Goal: Register for event/course

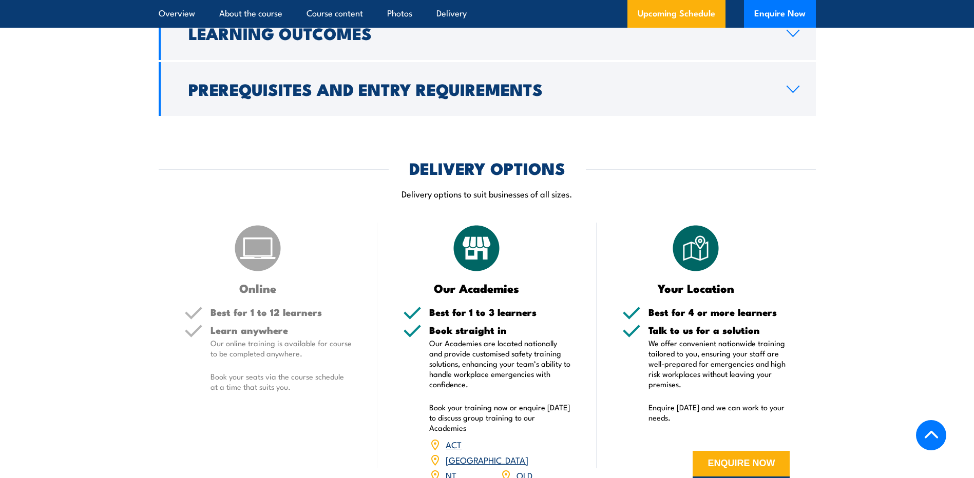
scroll to position [1232, 0]
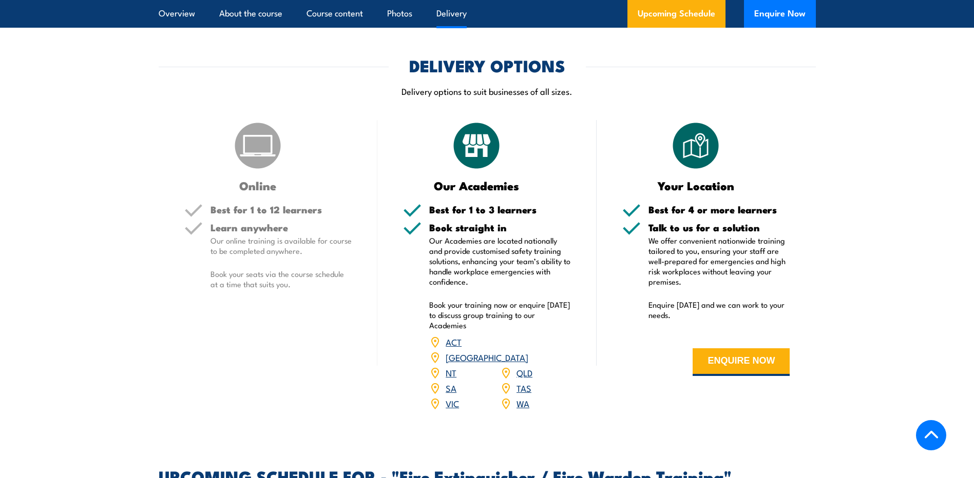
click at [448, 382] on link "SA" at bounding box center [451, 388] width 11 height 12
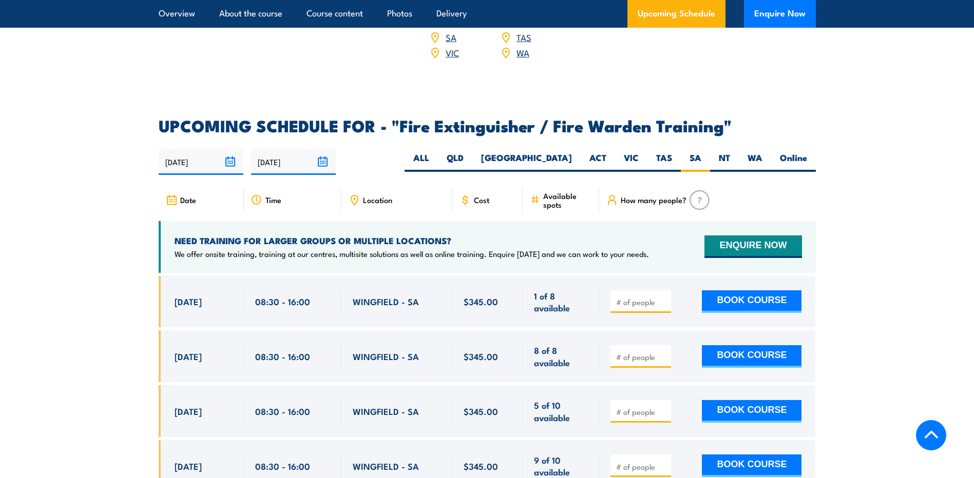
scroll to position [1326, 0]
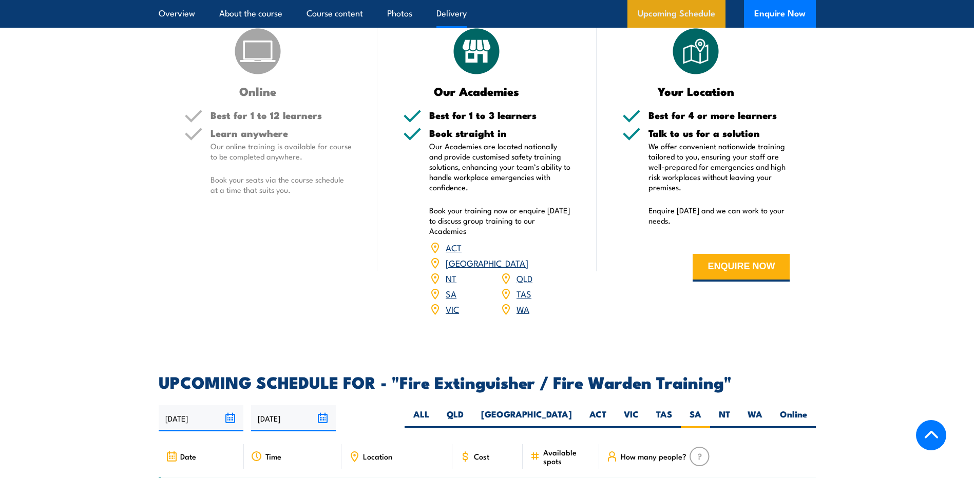
click at [690, 22] on link "Upcoming Schedule" at bounding box center [676, 14] width 98 height 28
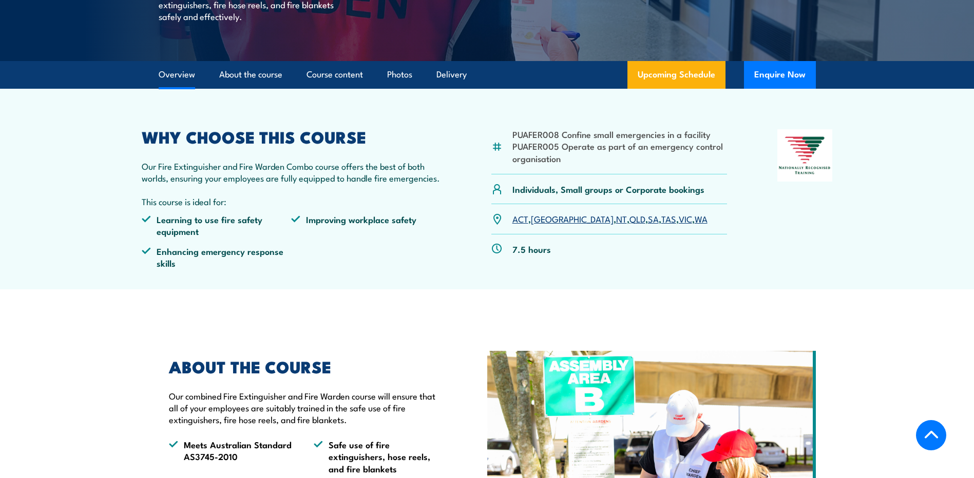
scroll to position [248, 0]
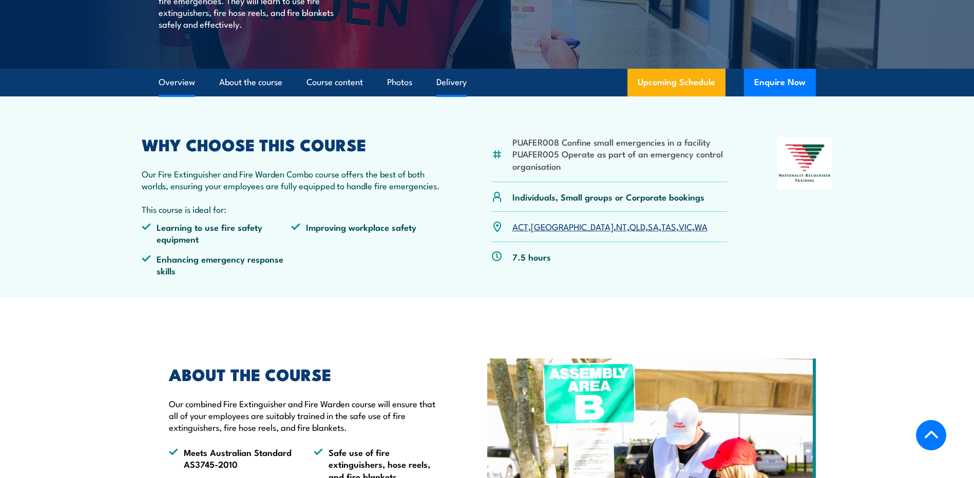
click at [450, 86] on link "Delivery" at bounding box center [451, 82] width 30 height 27
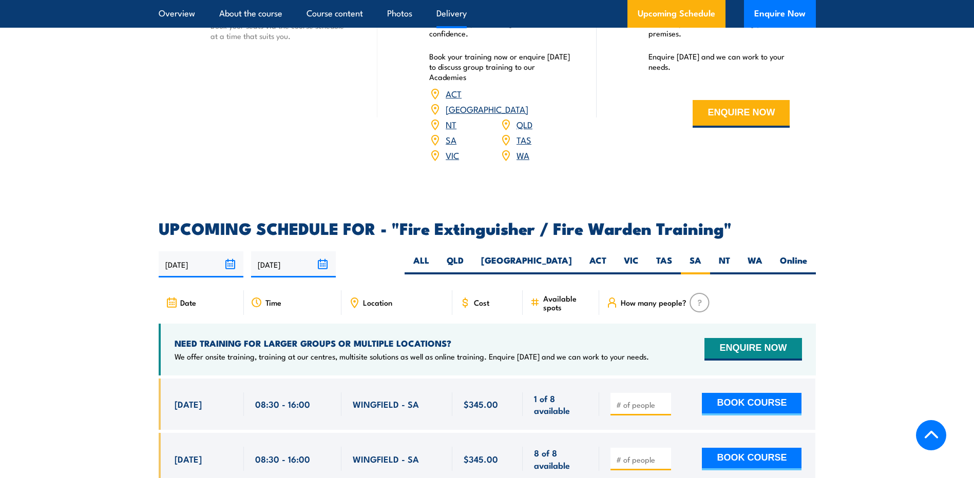
scroll to position [1483, 0]
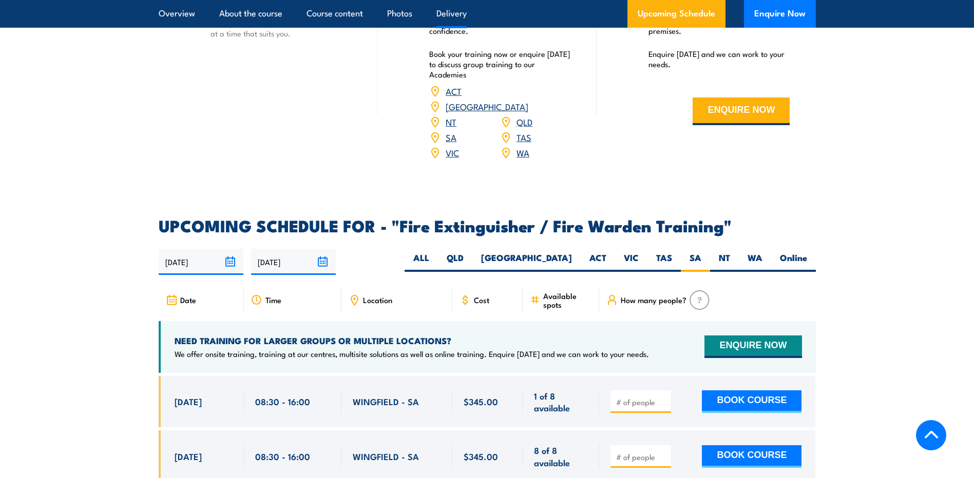
click at [268, 296] on span "Time" at bounding box center [273, 300] width 16 height 9
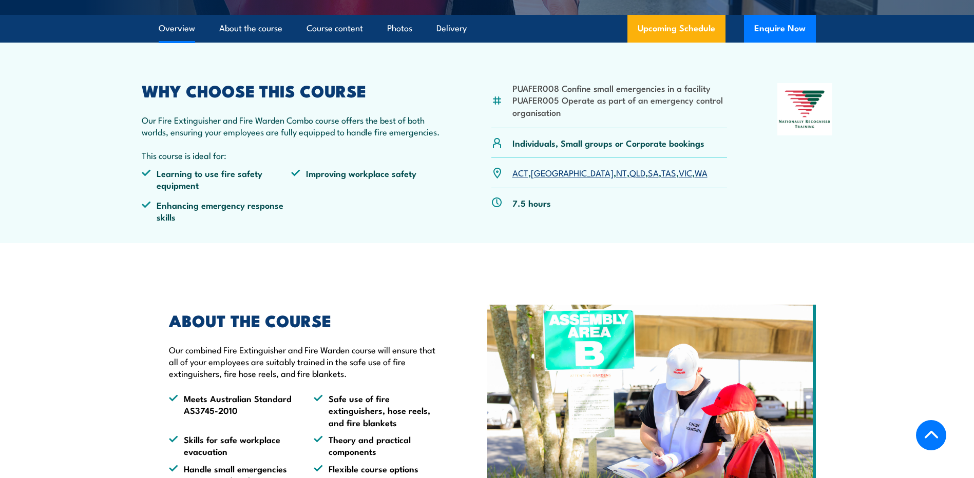
scroll to position [0, 0]
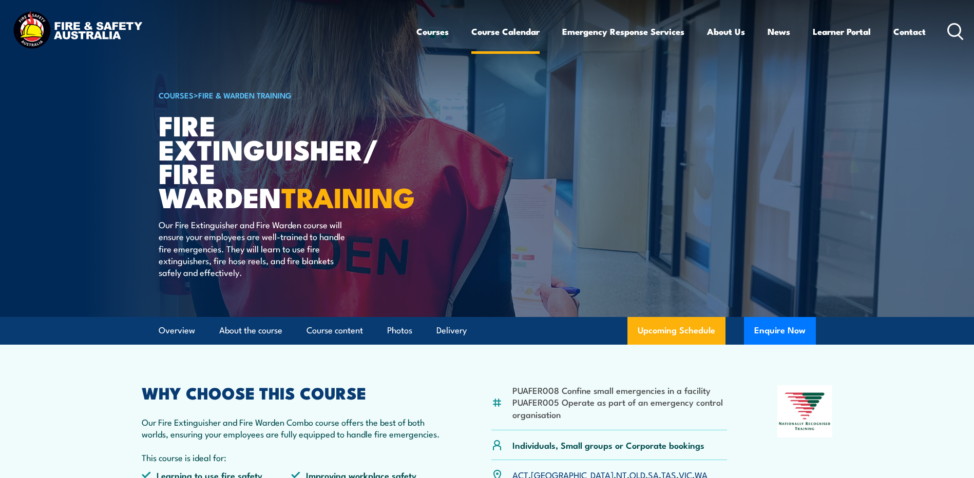
click at [510, 35] on link "Course Calendar" at bounding box center [505, 31] width 68 height 27
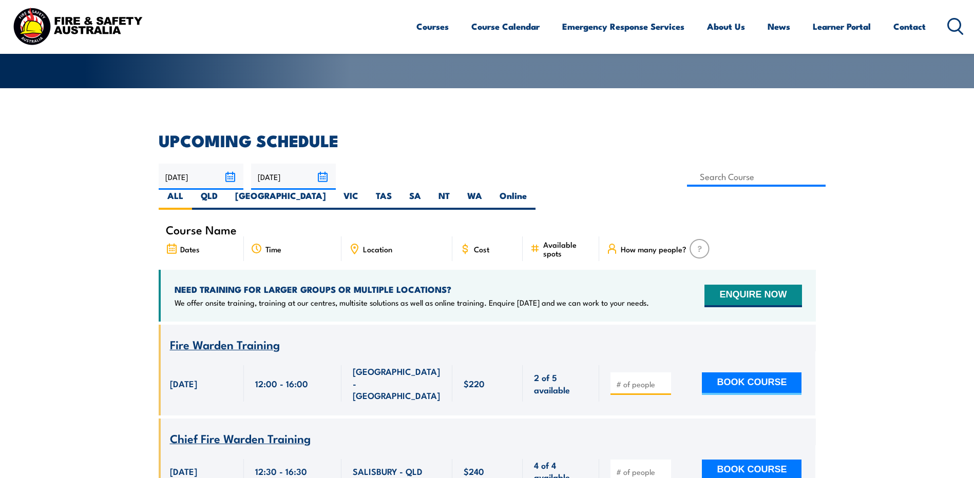
scroll to position [257, 0]
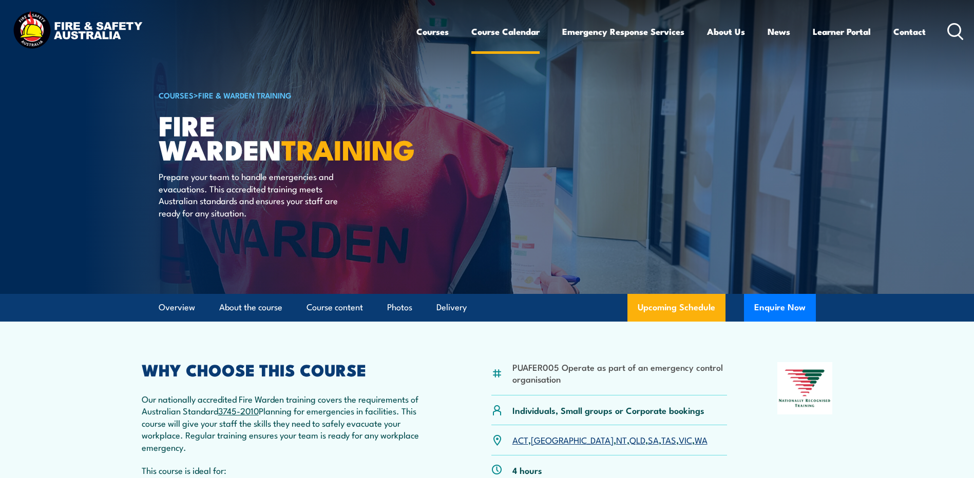
click at [471, 33] on link "Course Calendar" at bounding box center [505, 31] width 68 height 27
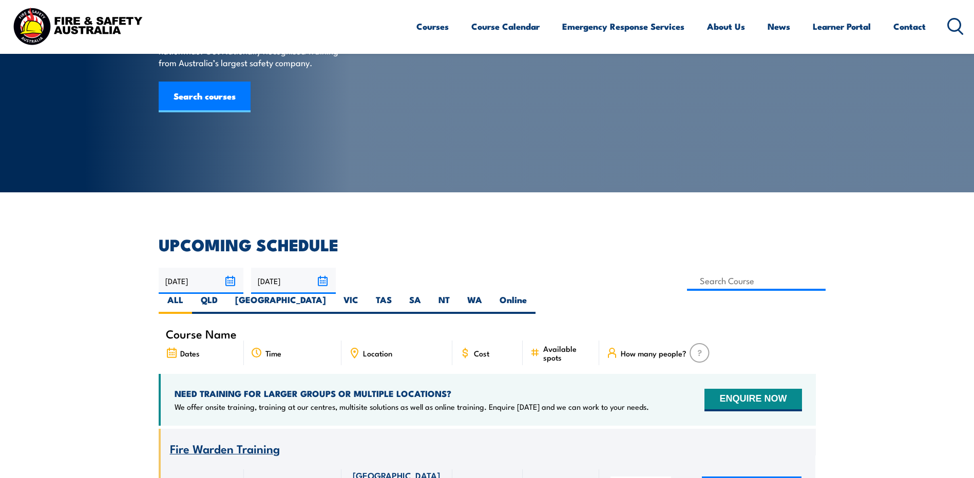
scroll to position [103, 0]
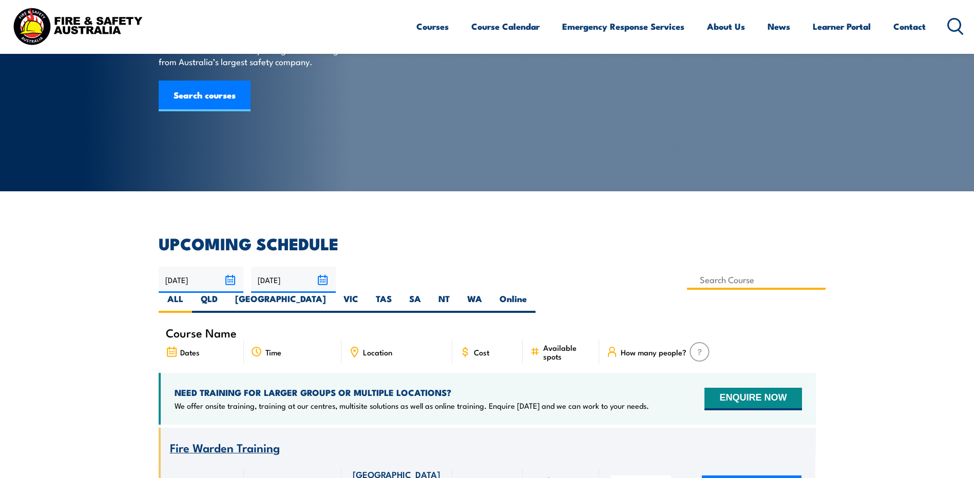
click at [687, 281] on input at bounding box center [756, 280] width 139 height 20
type input "Fire Extinguisher / Fire Warden Training"
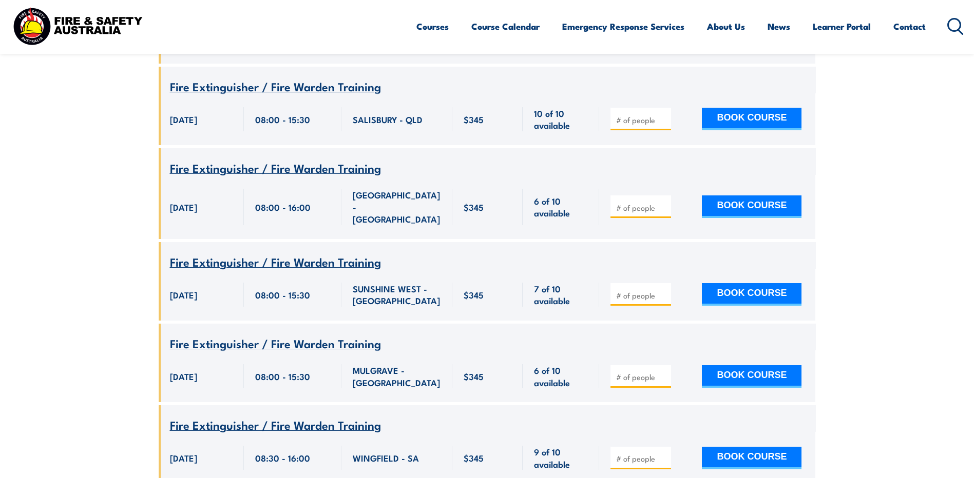
scroll to position [1571, 0]
